Goal: Information Seeking & Learning: Check status

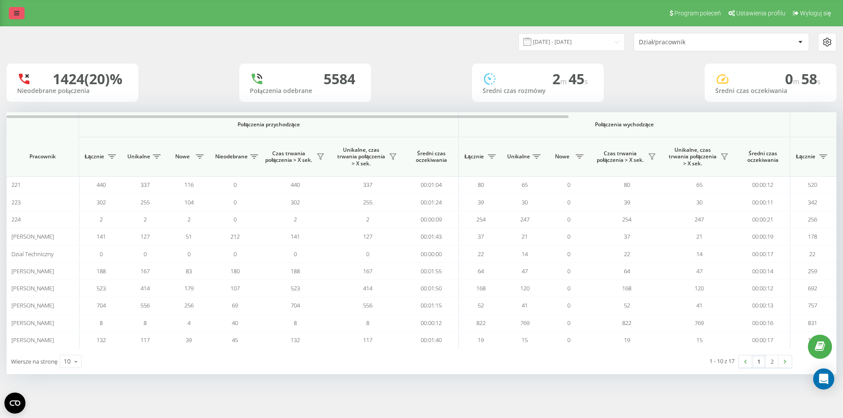
click at [19, 17] on link at bounding box center [17, 13] width 16 height 12
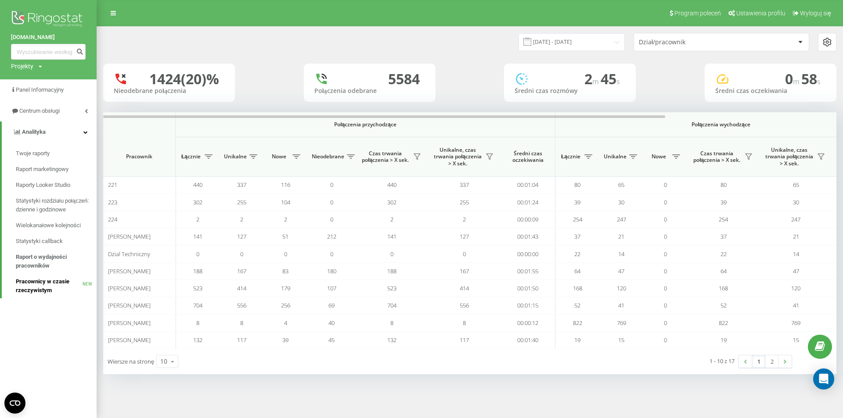
click at [59, 282] on span "Pracownicy w czasie rzeczywistym" at bounding box center [49, 286] width 67 height 18
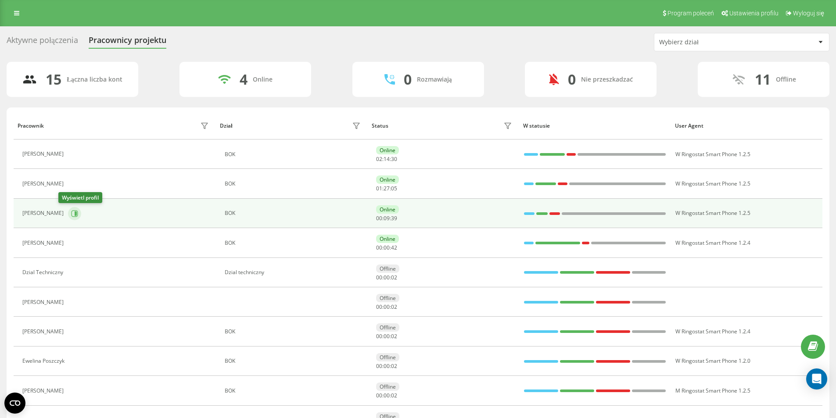
click at [75, 215] on icon at bounding box center [76, 213] width 2 height 4
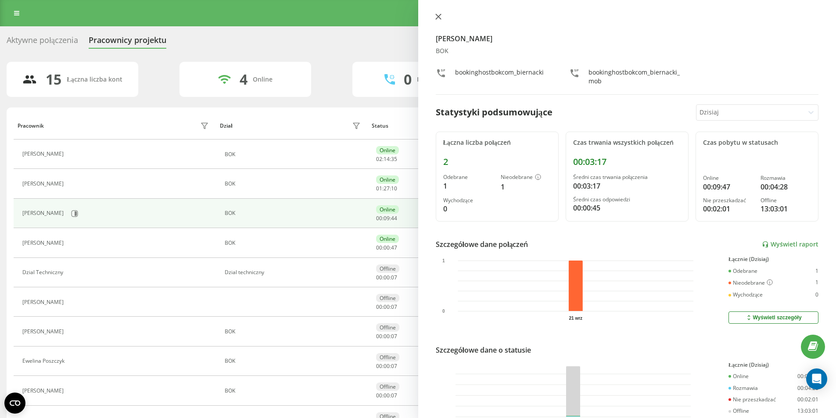
click at [435, 17] on icon at bounding box center [438, 17] width 6 height 6
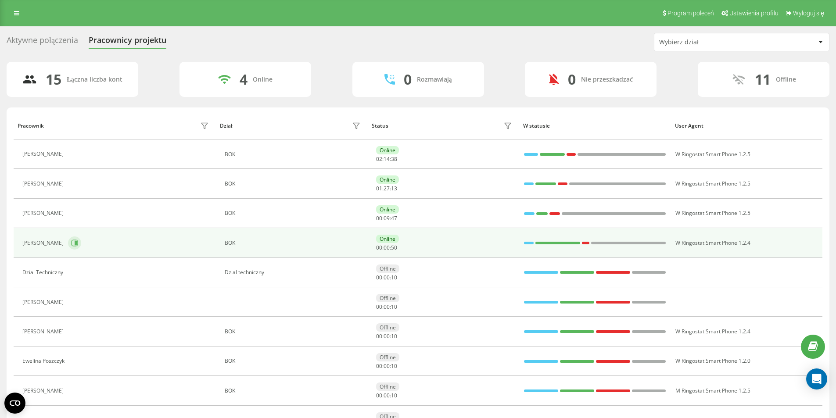
click at [78, 245] on icon at bounding box center [74, 243] width 7 height 7
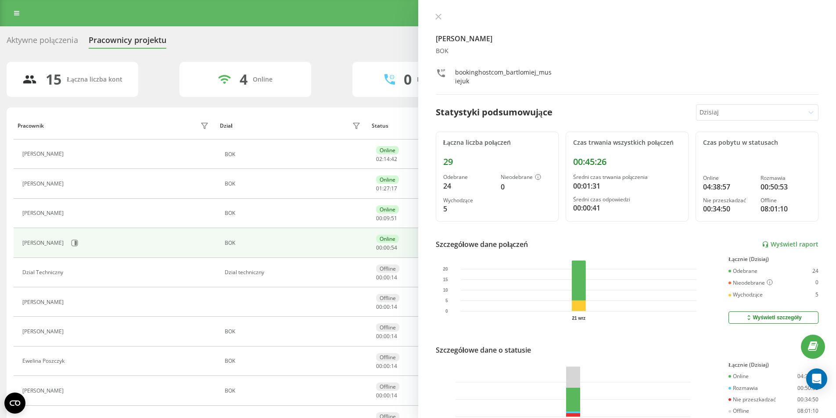
click at [435, 12] on div "Bartlomiej Musiejuk BOK bookinghostcom_bartlomiej_musiejuk Statystyki podsumowu…" at bounding box center [627, 209] width 418 height 418
click at [441, 17] on icon at bounding box center [438, 17] width 6 height 6
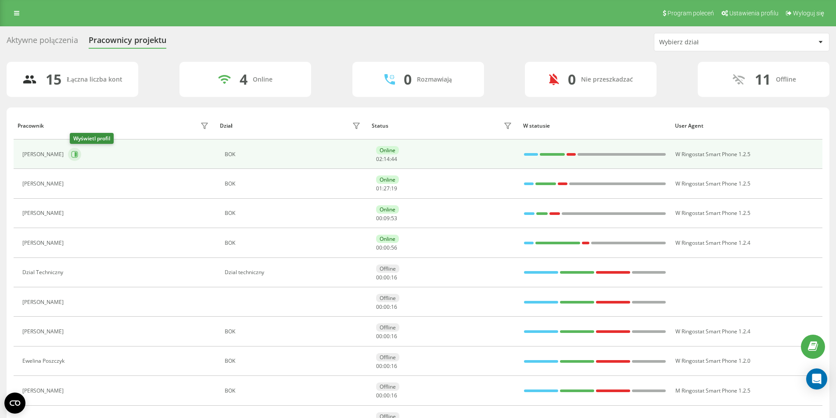
click at [72, 154] on button at bounding box center [74, 154] width 13 height 13
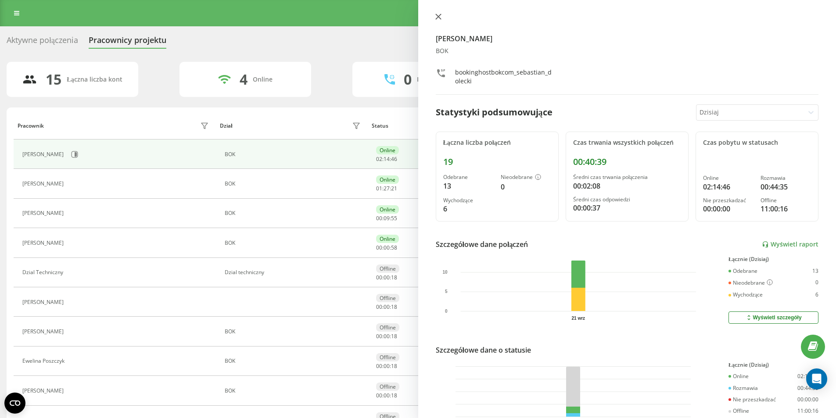
click at [437, 15] on icon at bounding box center [437, 16] width 5 height 5
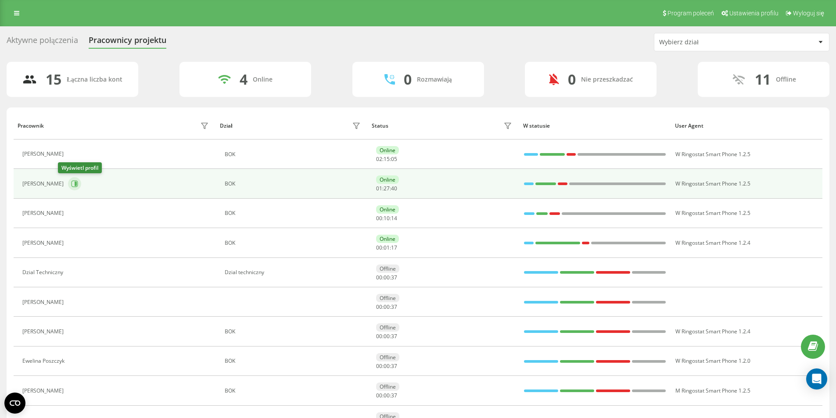
click at [72, 186] on icon at bounding box center [75, 184] width 7 height 7
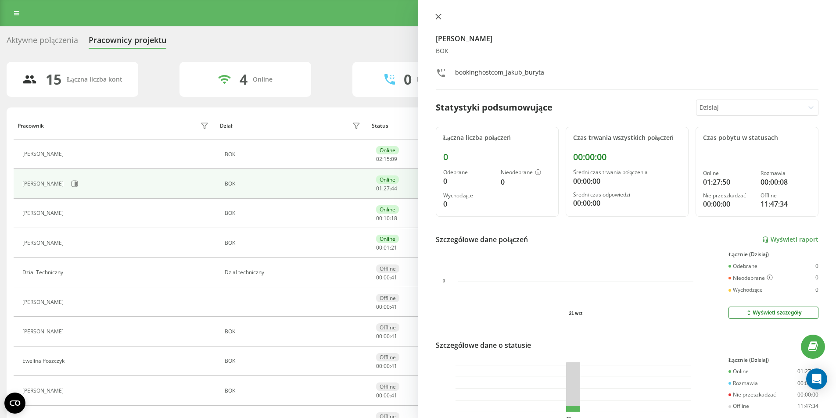
click at [438, 14] on icon at bounding box center [438, 17] width 6 height 6
